Goal: Task Accomplishment & Management: Manage account settings

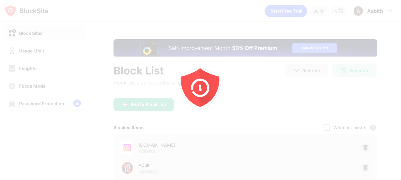
click at [42, 59] on div at bounding box center [200, 90] width 401 height 180
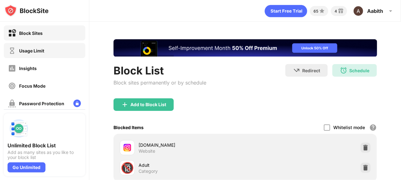
click at [48, 51] on div "Usage Limit" at bounding box center [45, 50] width 82 height 15
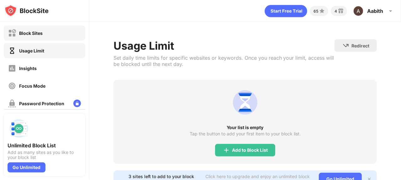
click at [53, 37] on div "Block Sites" at bounding box center [45, 32] width 82 height 15
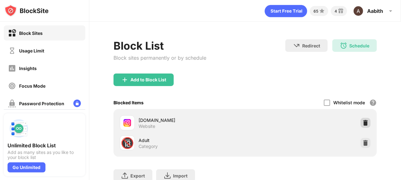
click at [363, 121] on img at bounding box center [366, 123] width 6 height 6
